Goal: Information Seeking & Learning: Learn about a topic

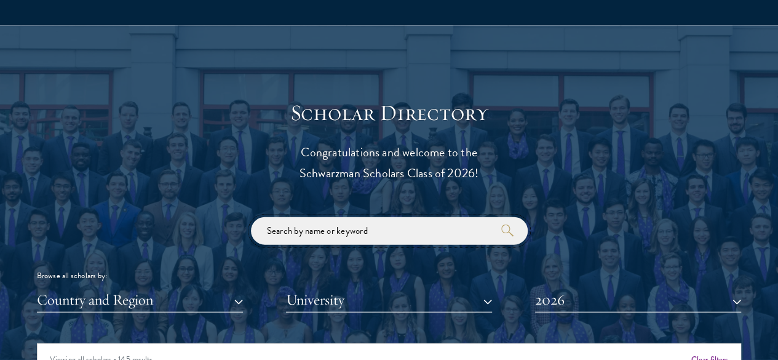
click at [311, 220] on input "search" at bounding box center [389, 231] width 277 height 28
type input "s"
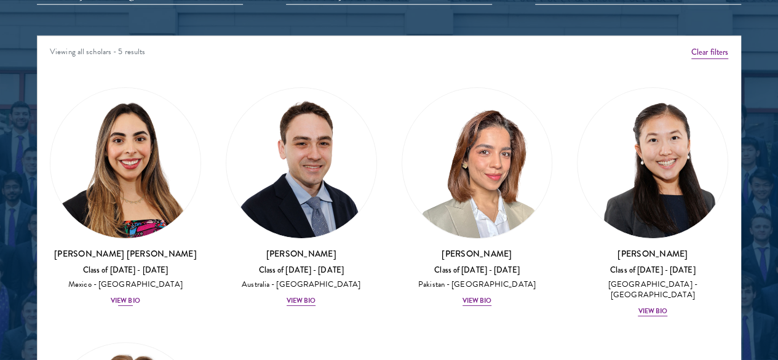
type input "nat"
click at [140, 296] on div "View Bio" at bounding box center [126, 301] width 30 height 10
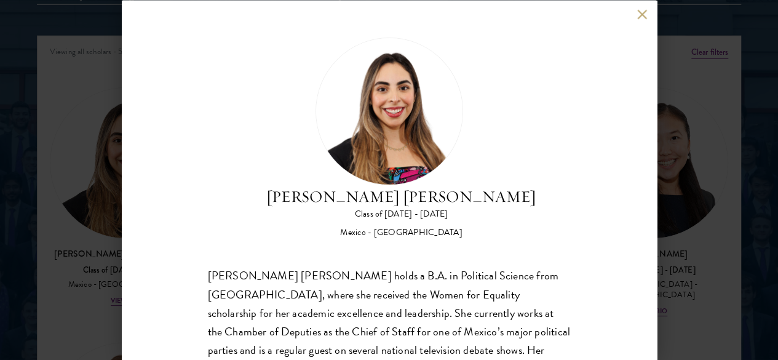
click at [637, 9] on button at bounding box center [642, 14] width 10 height 10
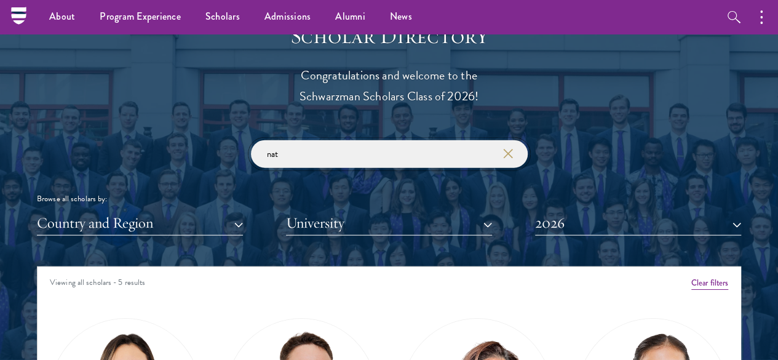
scroll to position [1307, 0]
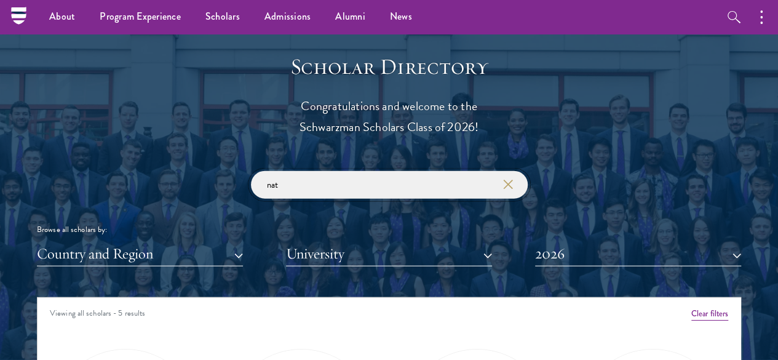
click at [521, 140] on div "Scholar Directory Congratulations and welcome to the Schwarzman Scholars Class …" at bounding box center [389, 359] width 704 height 612
click at [496, 171] on input "nat" at bounding box center [389, 185] width 277 height 28
click at [510, 180] on icon "button" at bounding box center [508, 185] width 10 height 10
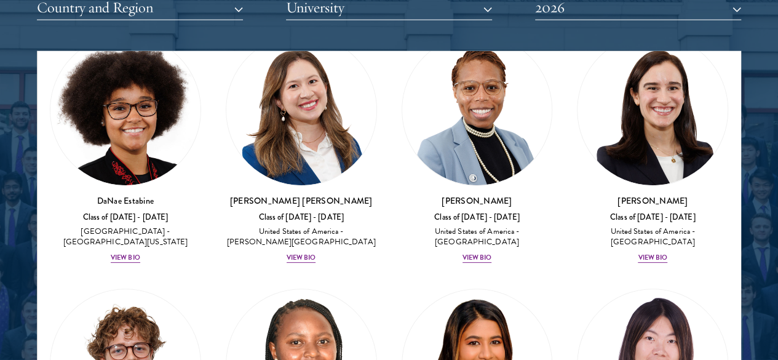
scroll to position [2629, 0]
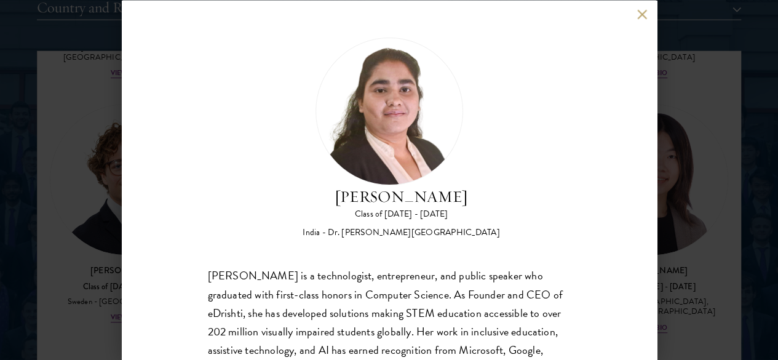
click at [645, 10] on button at bounding box center [642, 14] width 10 height 10
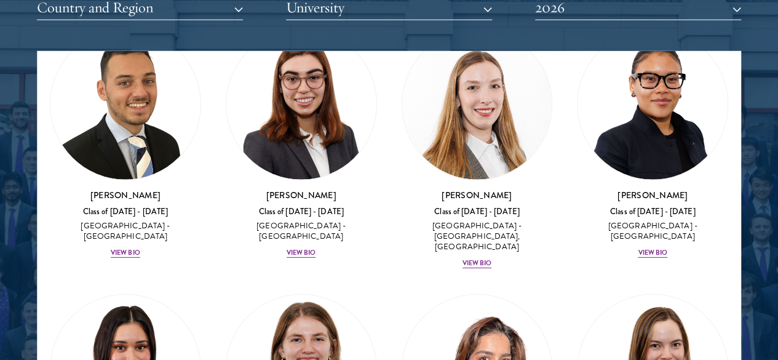
scroll to position [4052, 0]
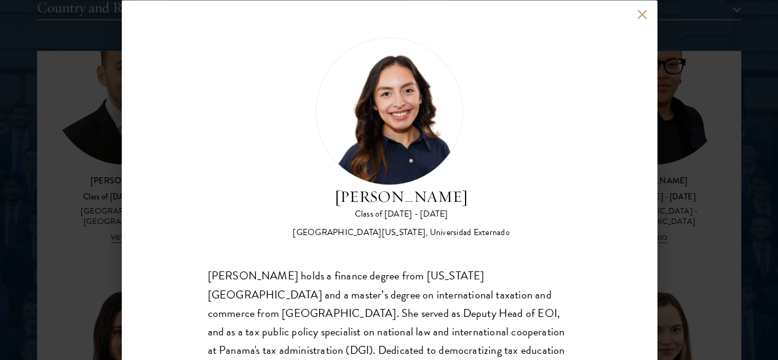
click at [59, 153] on div "[PERSON_NAME] Class of [DATE] - [DATE] [GEOGRAPHIC_DATA] - [US_STATE][GEOGRAPHI…" at bounding box center [389, 180] width 778 height 360
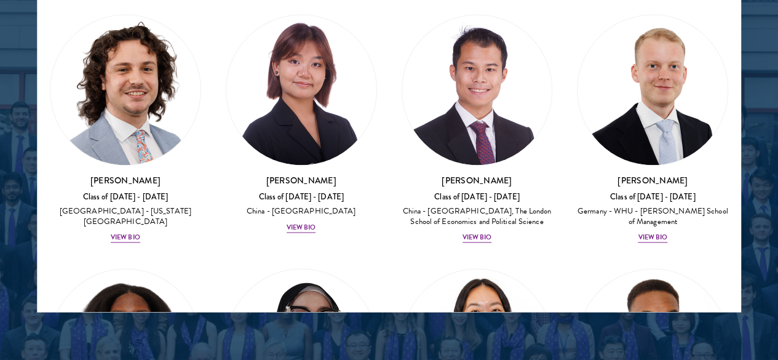
scroll to position [3130, 0]
